Goal: Check status: Check status

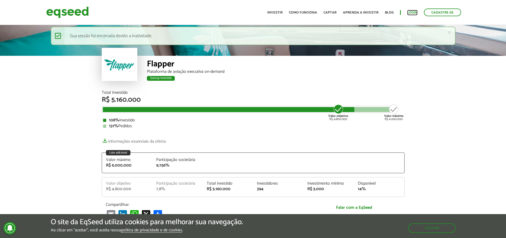
click at [411, 11] on link "Login" at bounding box center [412, 12] width 10 height 3
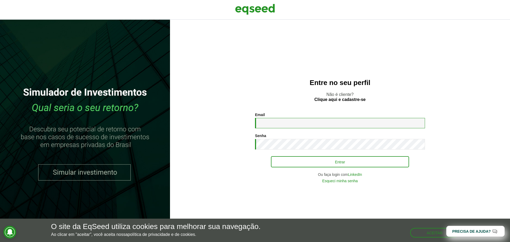
type input "**********"
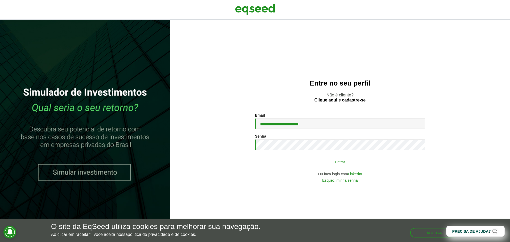
click at [310, 162] on button "Entrar" at bounding box center [340, 162] width 138 height 10
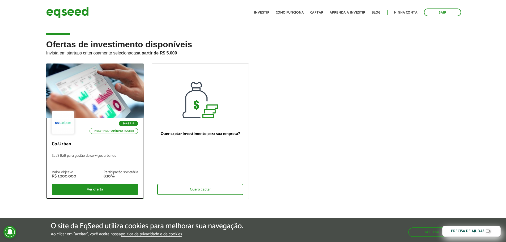
click at [125, 101] on div at bounding box center [94, 90] width 117 height 65
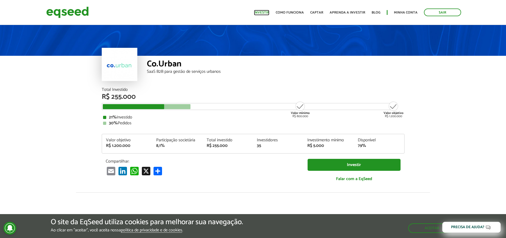
click at [262, 11] on link "Investir" at bounding box center [261, 12] width 15 height 3
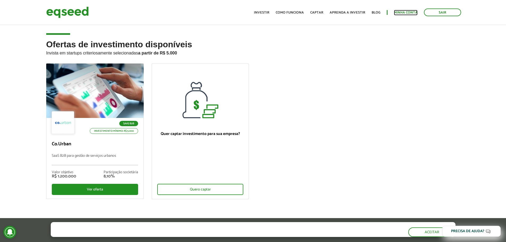
click at [402, 11] on link "Minha conta" at bounding box center [406, 12] width 24 height 3
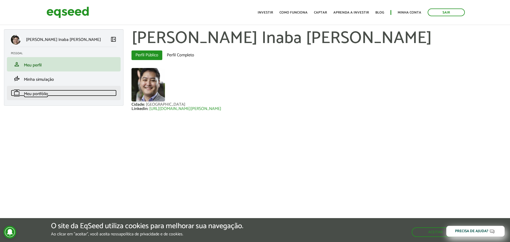
click at [55, 90] on link "work Meu portfólio" at bounding box center [64, 93] width 106 height 6
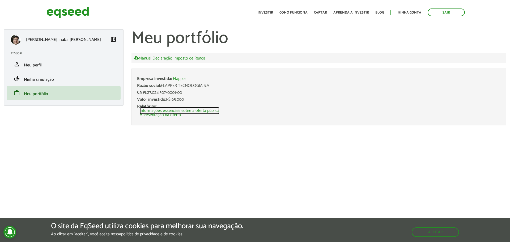
click at [169, 109] on link "Informações essenciais sobre a oferta pública" at bounding box center [180, 111] width 80 height 4
click at [149, 89] on span "Razão social:" at bounding box center [149, 85] width 24 height 7
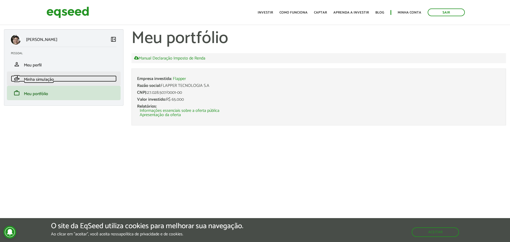
click at [60, 79] on link "finance_mode Minha simulação" at bounding box center [64, 78] width 106 height 6
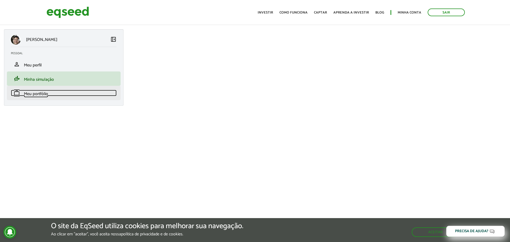
click at [49, 95] on link "work Meu portfólio" at bounding box center [64, 93] width 106 height 6
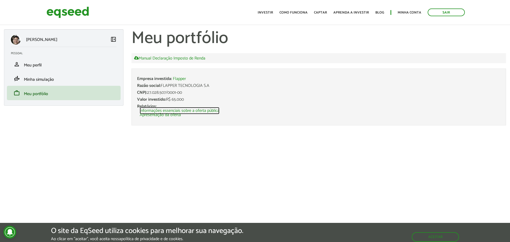
click at [170, 110] on link "Informações essenciais sobre a oferta pública" at bounding box center [180, 111] width 80 height 4
